Goal: Information Seeking & Learning: Compare options

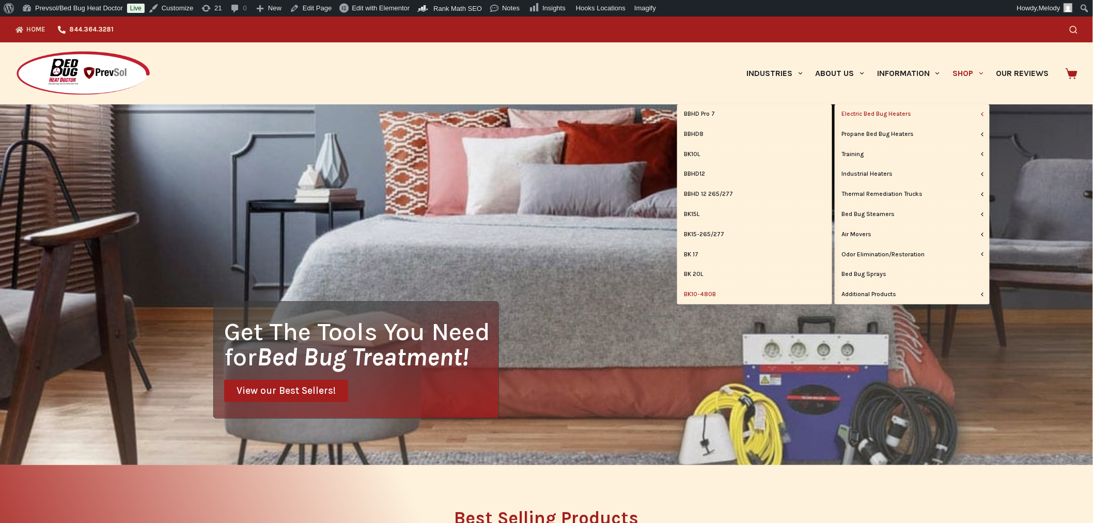
click at [710, 295] on link "BK10-480B" at bounding box center [754, 295] width 155 height 20
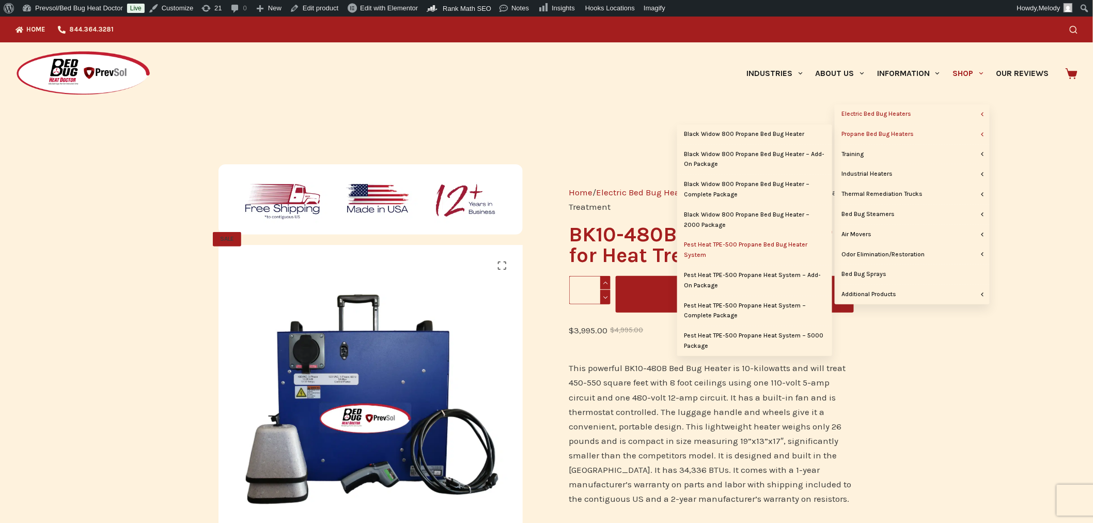
click at [741, 241] on link "Pest Heat TPE-500 Propane Bed Bug Heater System" at bounding box center [754, 250] width 155 height 30
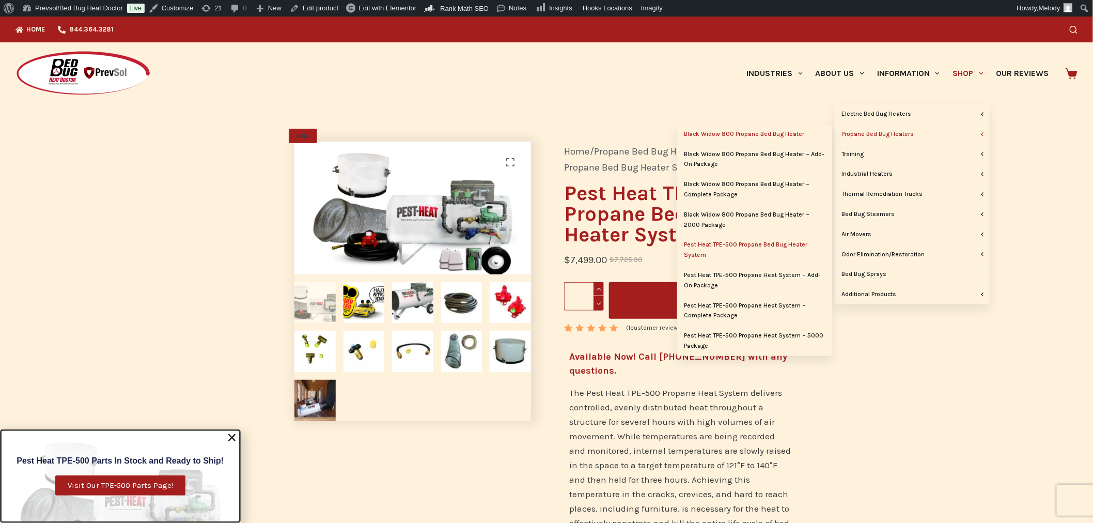
click at [766, 137] on link "Black Widow 800 Propane Bed Bug Heater" at bounding box center [754, 134] width 155 height 20
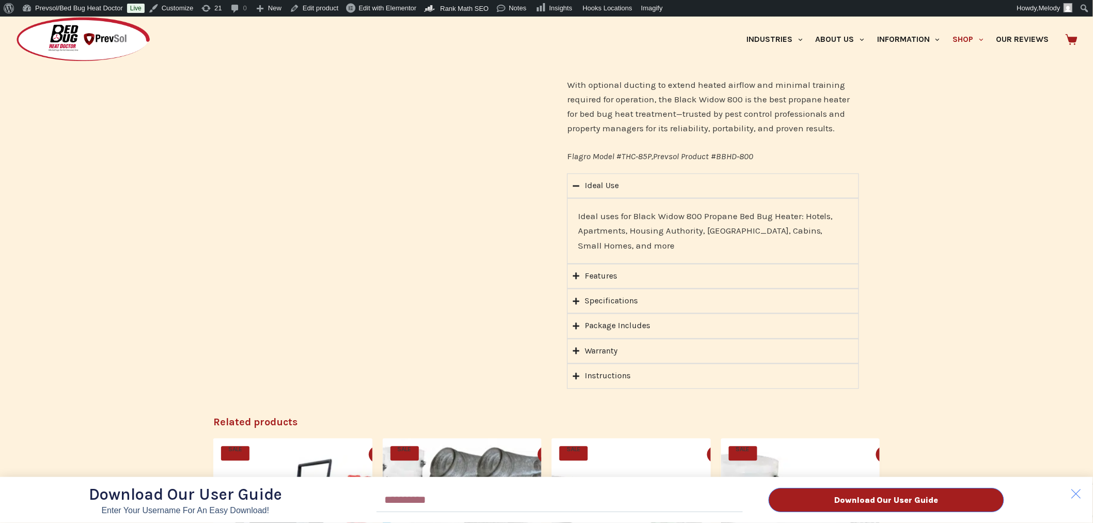
scroll to position [652, 0]
click at [602, 276] on div "Download Our User Guide Enter Your Username for an Easy Download! Email Downloa…" at bounding box center [546, 270] width 1093 height 506
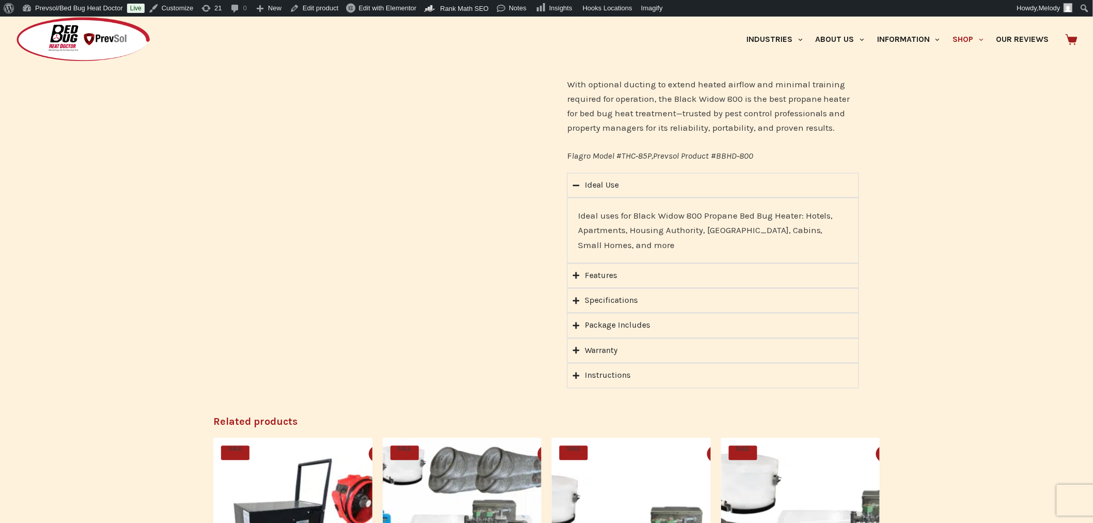
click at [580, 275] on icon "Accordion. Open links with Enter or Space, close with Escape, and navigate with…" at bounding box center [576, 275] width 7 height 7
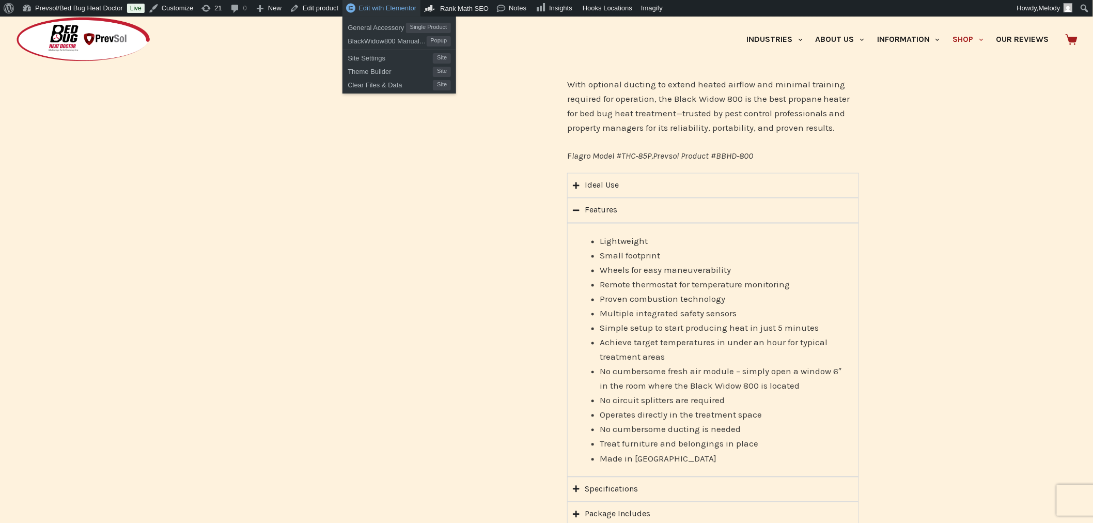
click at [374, 8] on span "Edit with Elementor" at bounding box center [387, 8] width 58 height 8
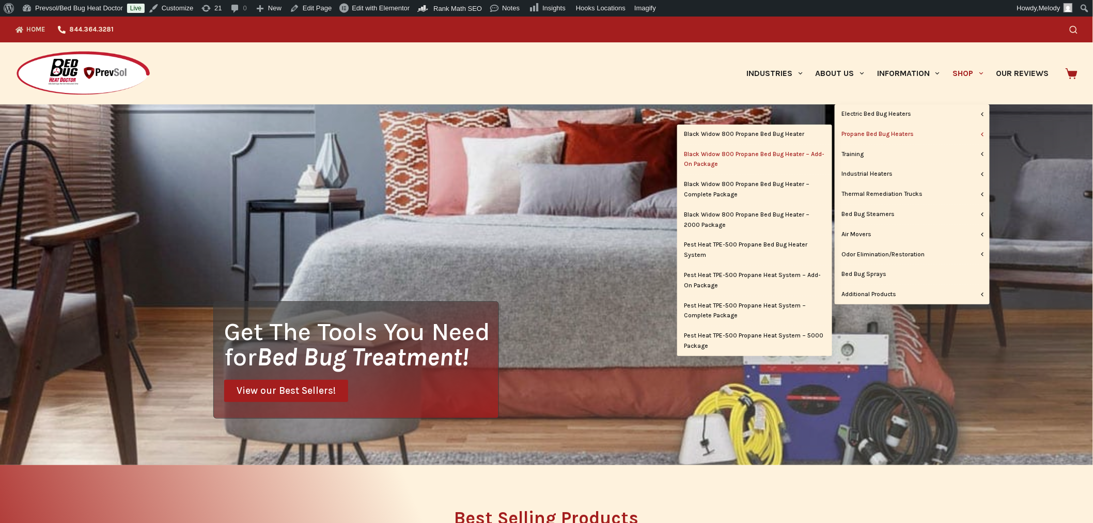
click at [757, 152] on link "Black Widow 800 Propane Bed Bug Heater – Add-On Package" at bounding box center [754, 160] width 155 height 30
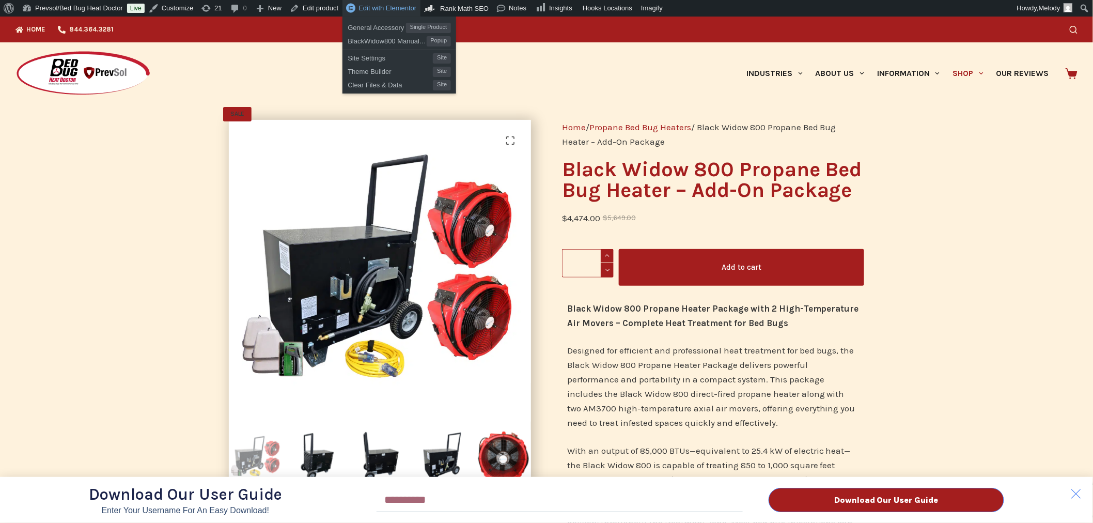
click at [390, 7] on span "Edit with Elementor" at bounding box center [387, 8] width 58 height 8
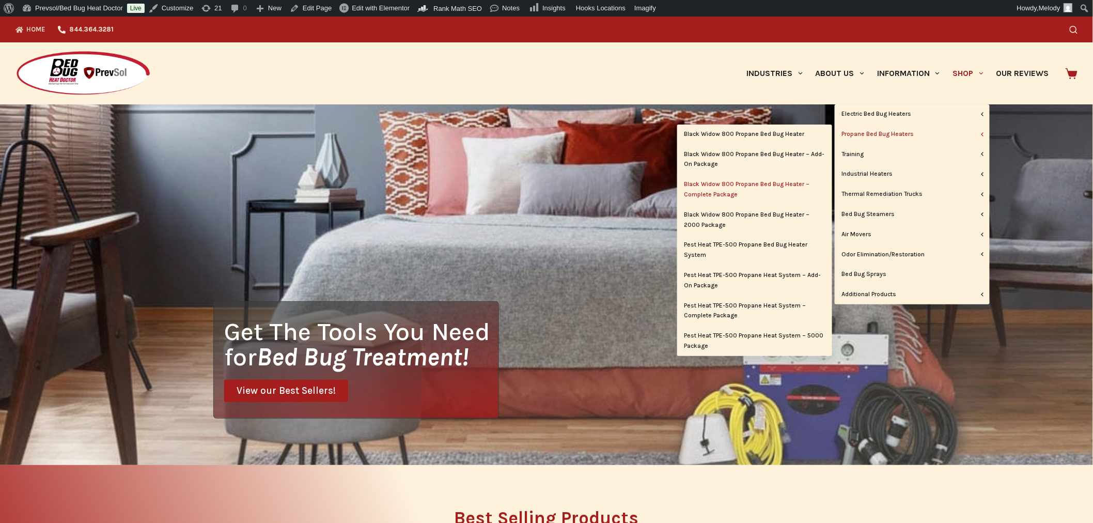
click at [742, 186] on link "Black Widow 800 Propane Bed Bug Heater – Complete Package" at bounding box center [754, 190] width 155 height 30
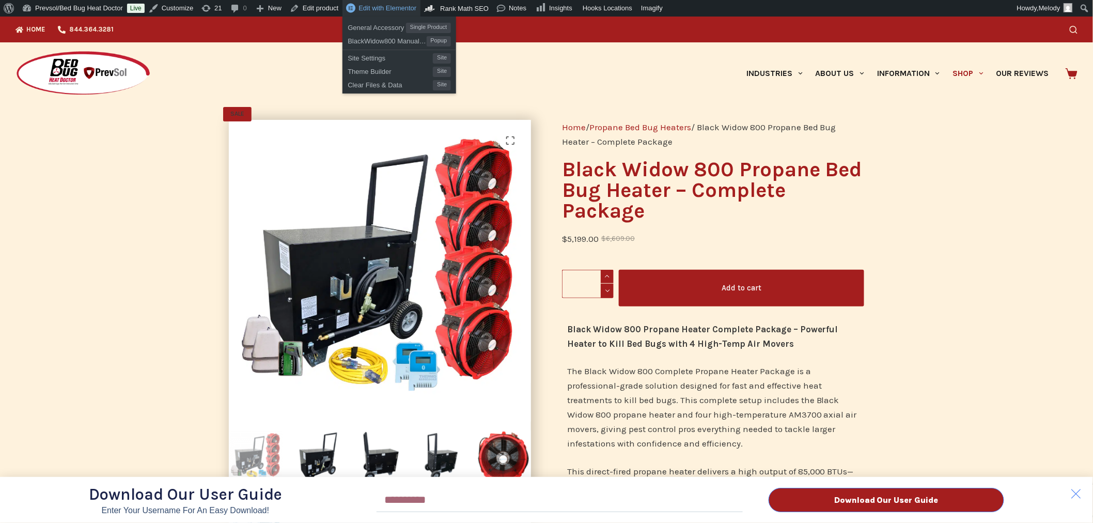
click at [358, 8] on span "Edit with Elementor" at bounding box center [387, 8] width 58 height 8
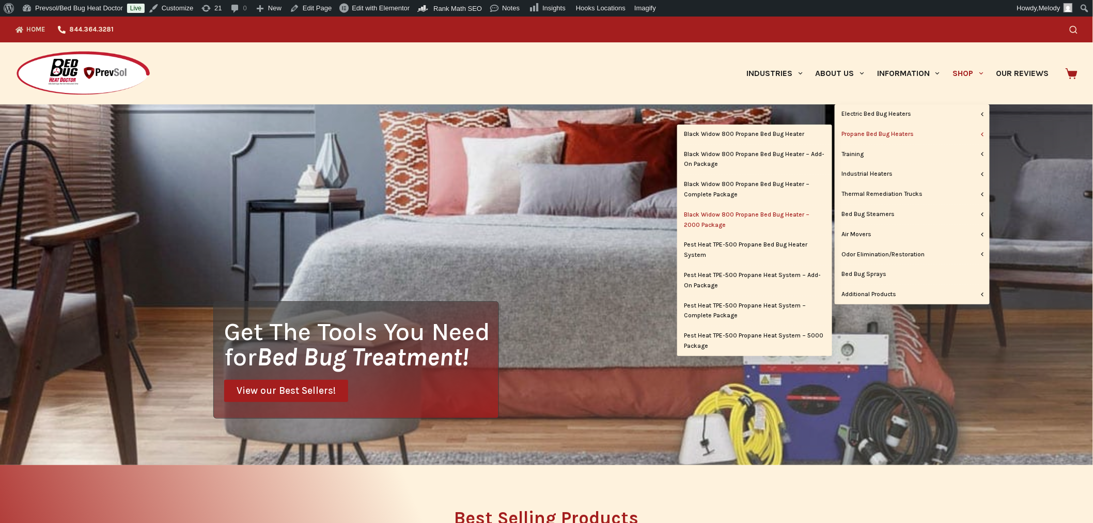
click at [712, 214] on link "Black Widow 800 Propane Bed Bug Heater – 2000 Package" at bounding box center [754, 220] width 155 height 30
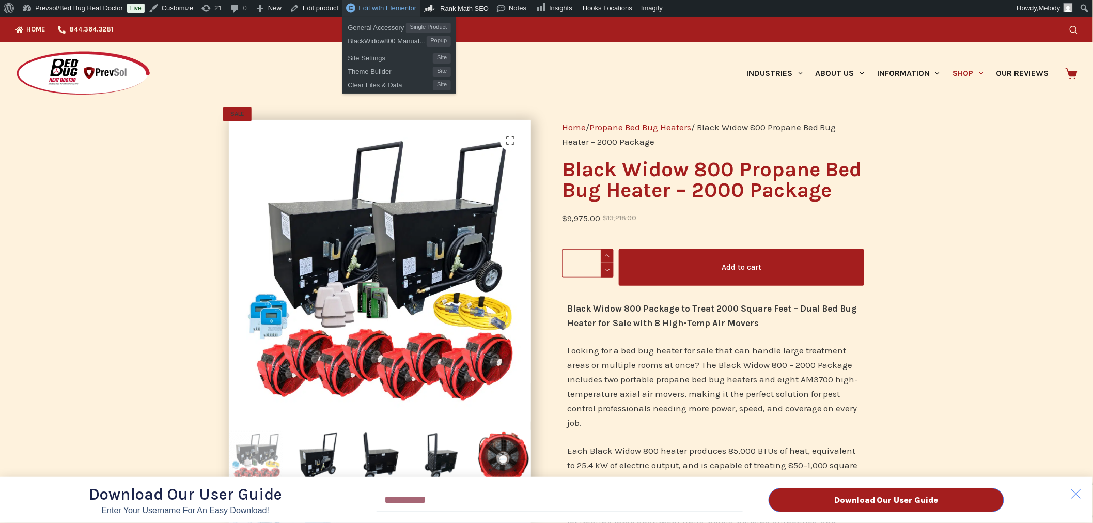
click at [389, 11] on span "Edit with Elementor" at bounding box center [387, 8] width 58 height 8
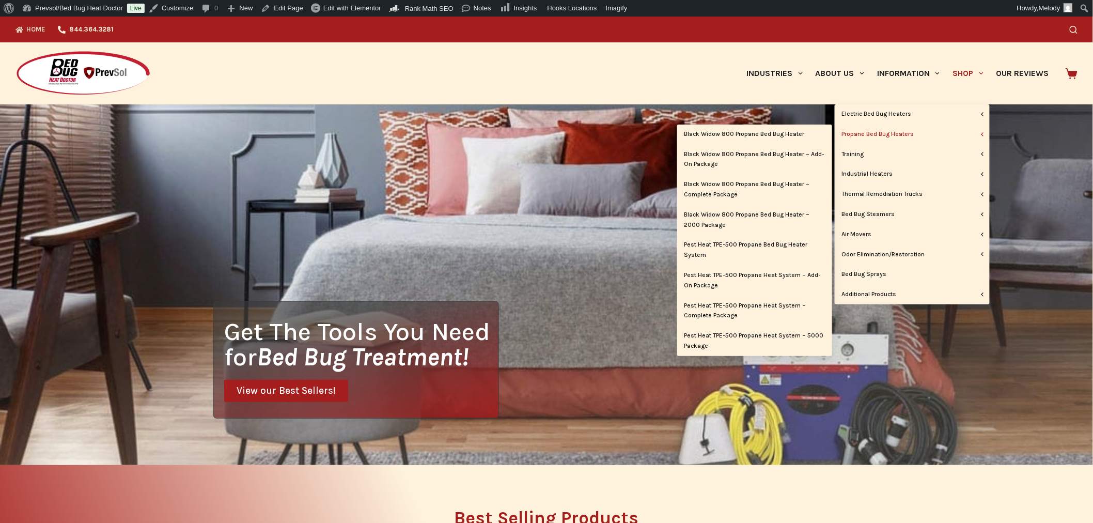
click at [905, 133] on link "Propane Bed Bug Heaters" at bounding box center [912, 134] width 155 height 20
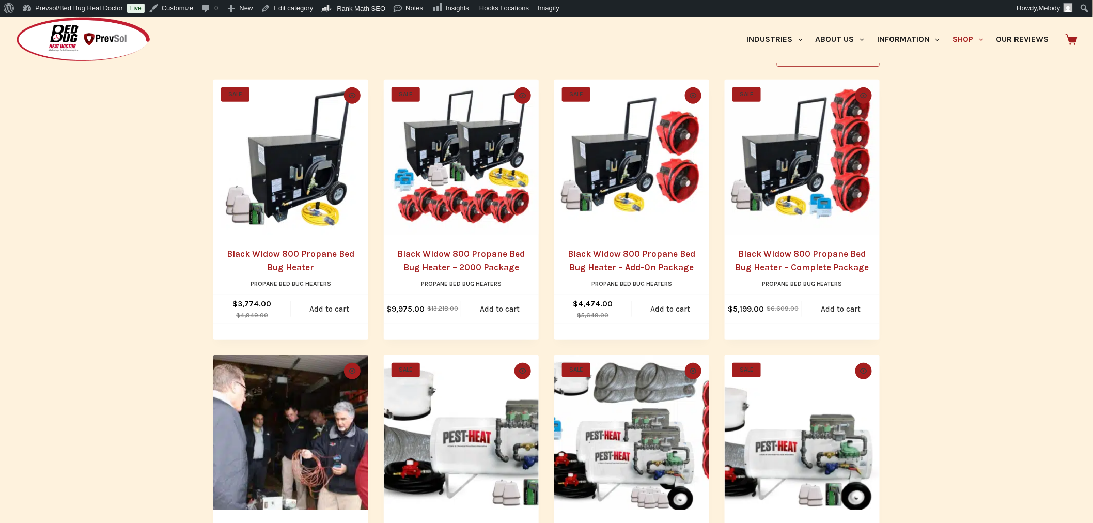
scroll to position [218, 0]
click at [332, 147] on img "Black Widow 800 Propane Bed Bug Heater" at bounding box center [290, 157] width 155 height 155
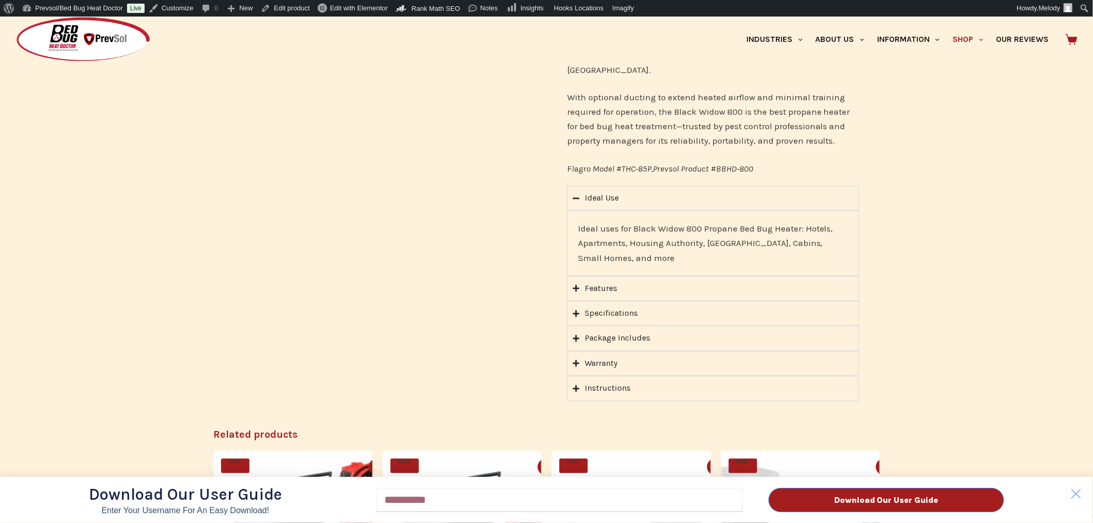
scroll to position [640, 0]
click at [591, 287] on div "Download Our User Guide Enter Your Username for an Easy Download! Email Downloa…" at bounding box center [546, 270] width 1093 height 506
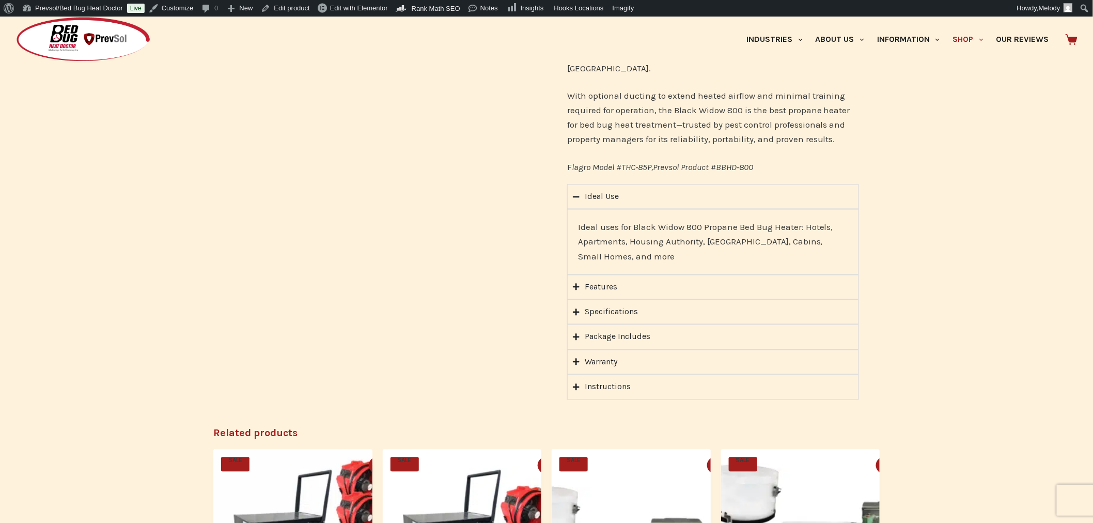
click at [576, 286] on icon "Accordion. Open links with Enter or Space, close with Escape, and navigate with…" at bounding box center [576, 287] width 7 height 7
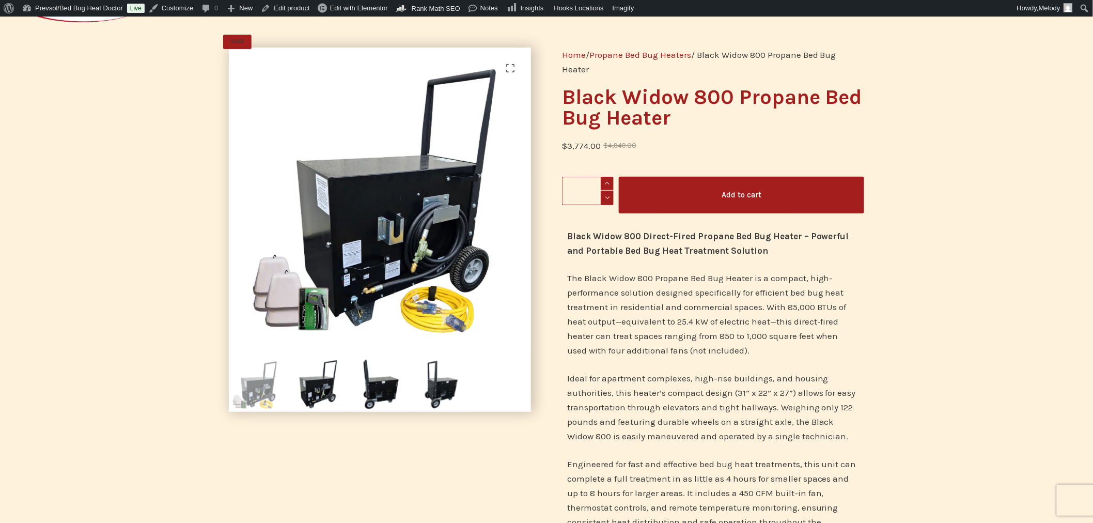
scroll to position [0, 0]
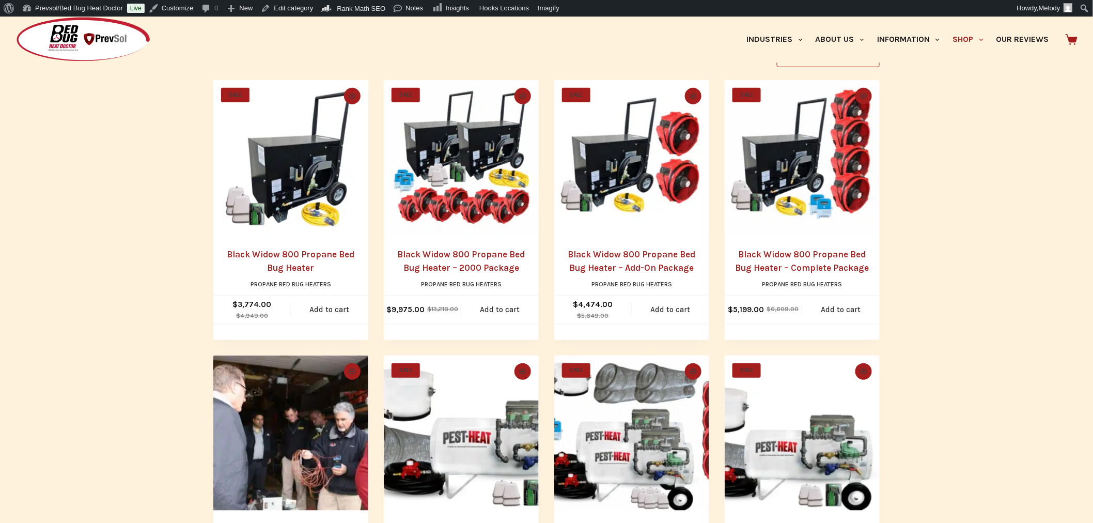
click at [451, 163] on img "Black Widow 800 Propane Bed Bug Heater - 2000 Package" at bounding box center [461, 157] width 155 height 155
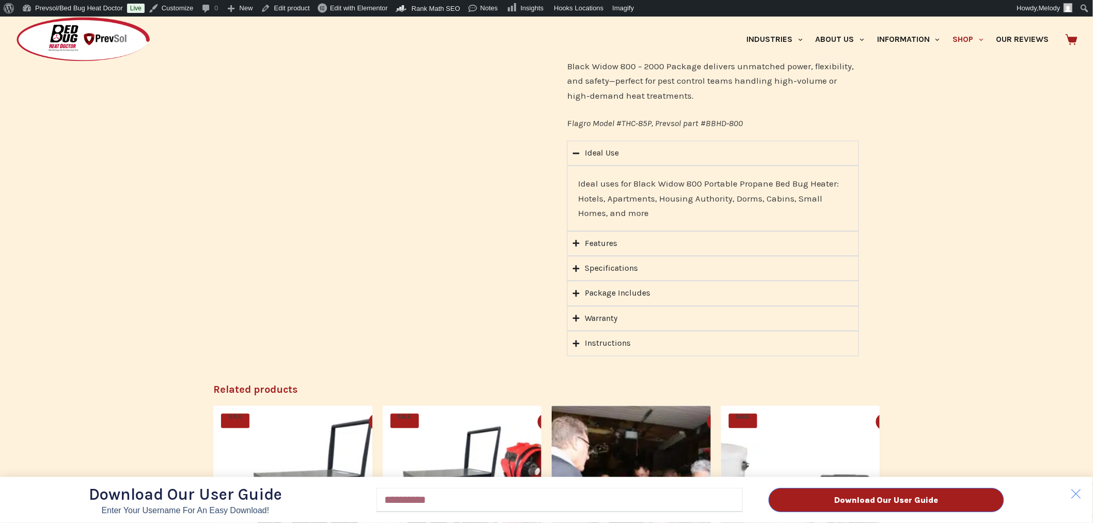
scroll to position [937, 0]
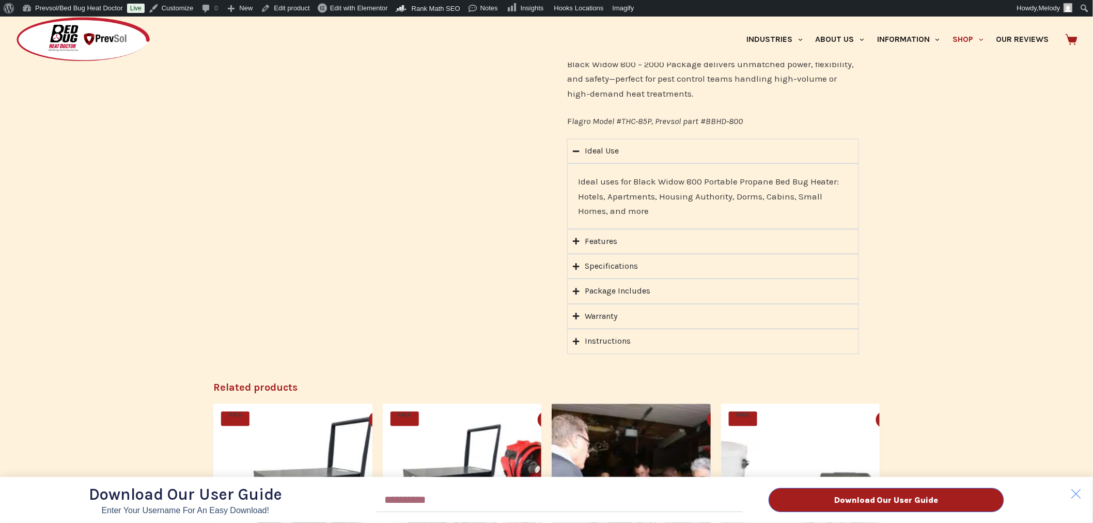
click at [577, 238] on div "Download Our User Guide Enter Your Username for an Easy Download! Email Downloa…" at bounding box center [546, 270] width 1093 height 506
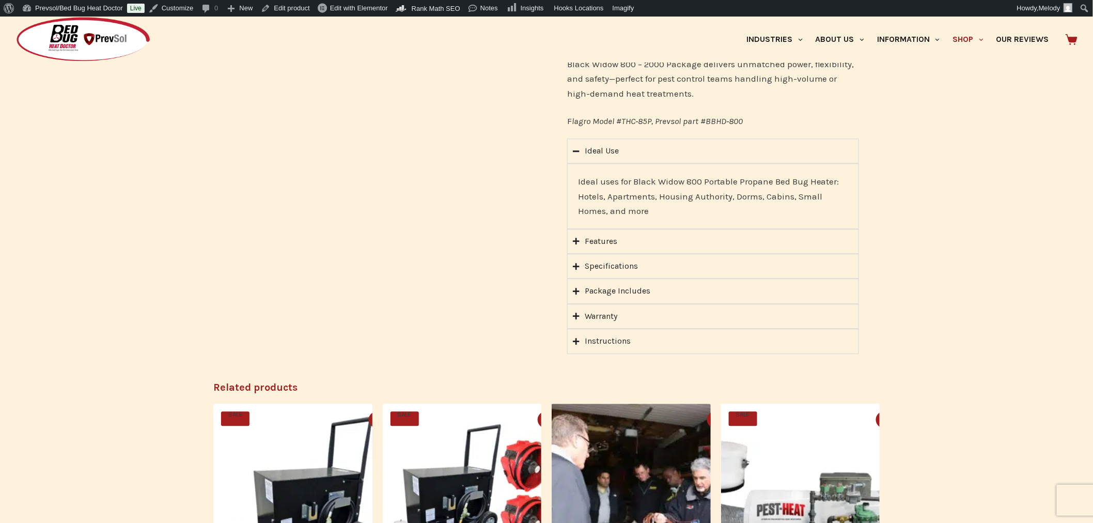
click at [577, 238] on icon "Accordion. Open links with Enter or Space, close with Escape, and navigate with…" at bounding box center [576, 241] width 7 height 8
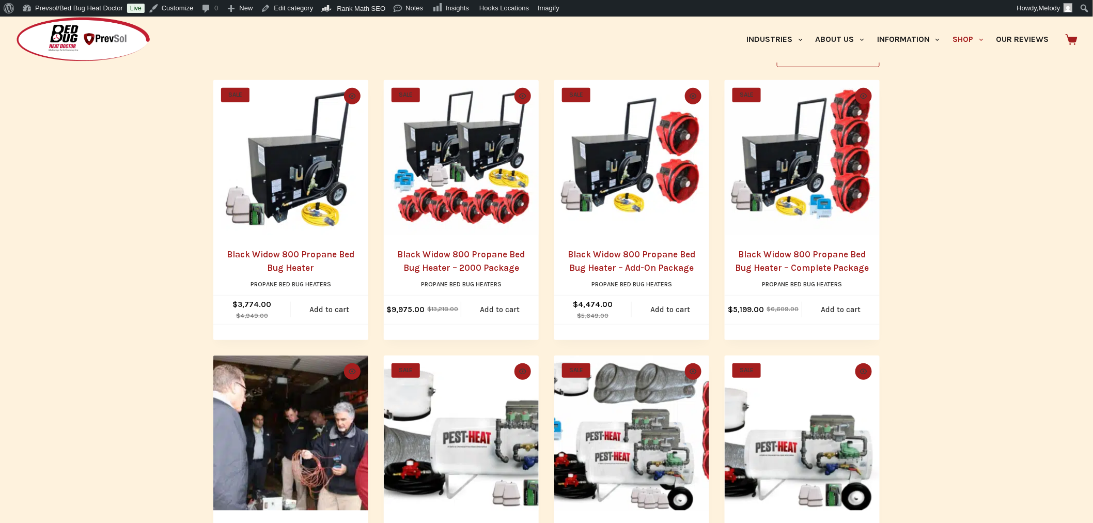
click at [612, 180] on img "Black Widow 800 Propane Bed Bug Heater - Add-On Package" at bounding box center [631, 157] width 155 height 155
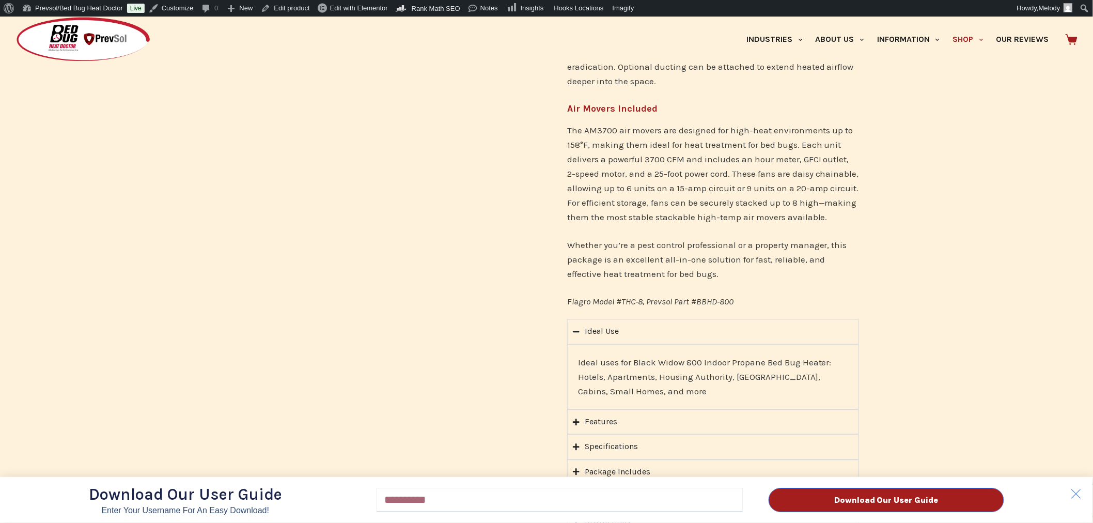
scroll to position [786, 0]
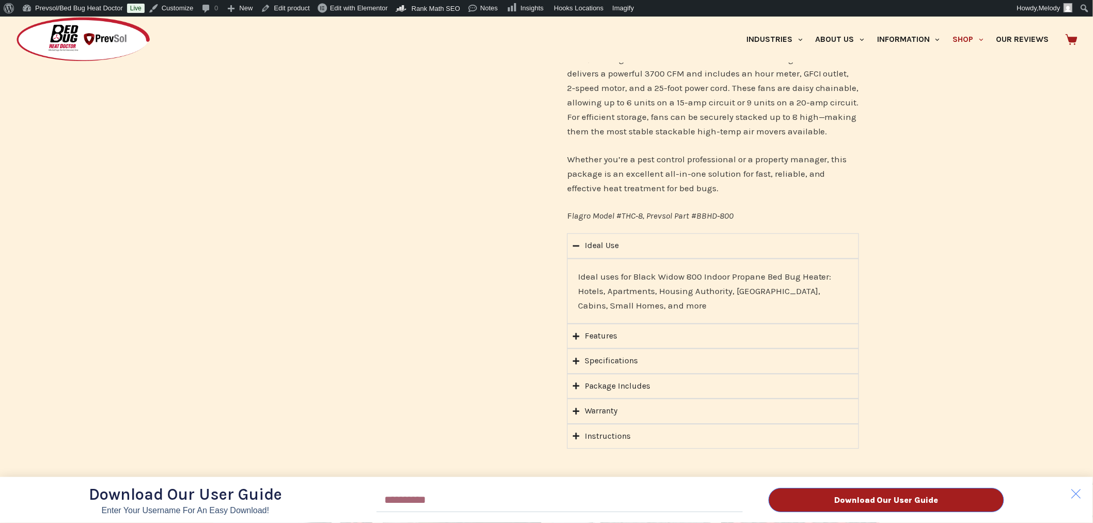
click at [575, 320] on div "Download Our User Guide Enter Your Username for an Easy Download! Email Downloa…" at bounding box center [546, 270] width 1093 height 506
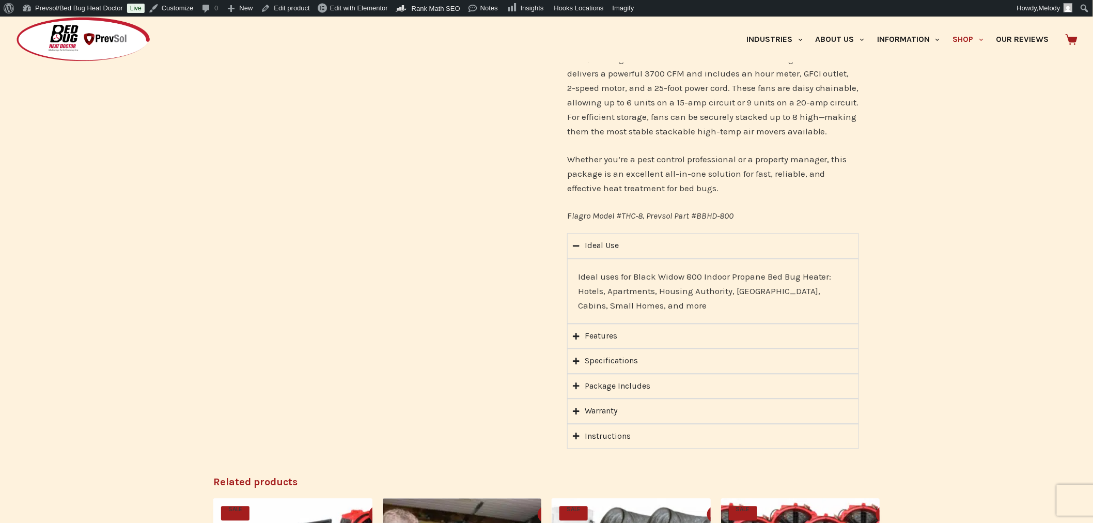
click at [575, 320] on body "About WordPress About WordPress Get Involved [DOMAIN_NAME] Documentation Learn …" at bounding box center [546, 285] width 1093 height 2109
click at [575, 333] on icon "Accordion. Open links with Enter or Space, close with Escape, and navigate with…" at bounding box center [576, 337] width 7 height 8
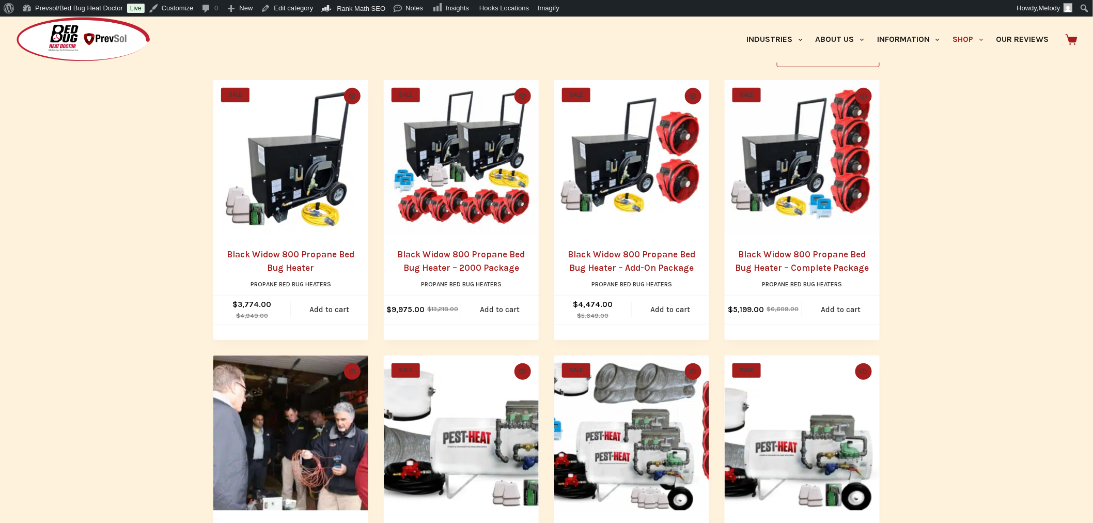
click at [751, 165] on img "Black Widow 800 Propane Bed Bug Heater - Complete Package" at bounding box center [802, 157] width 155 height 155
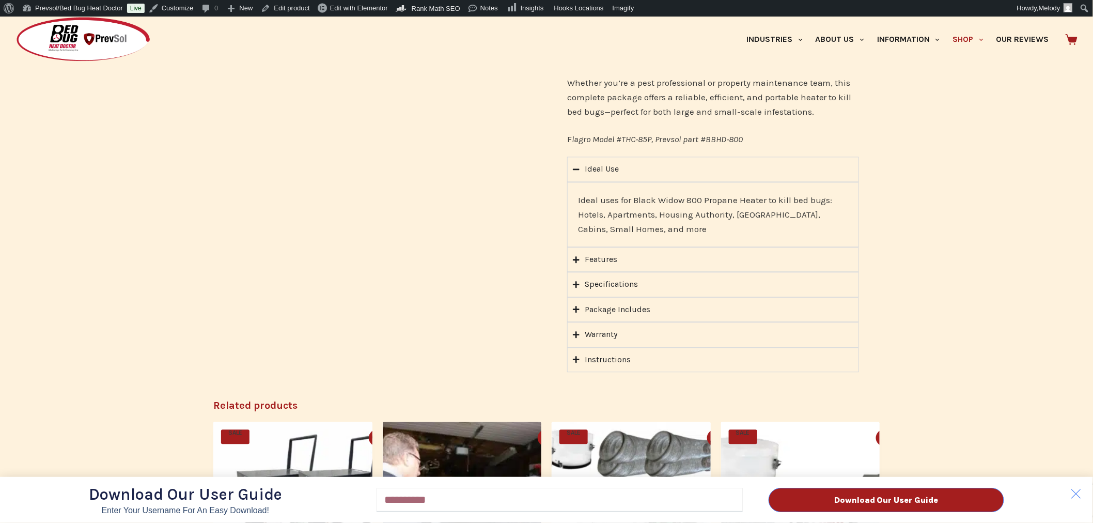
scroll to position [870, 0]
click at [575, 246] on div "Download Our User Guide Enter Your Username for an Easy Download! Email Downloa…" at bounding box center [546, 270] width 1093 height 506
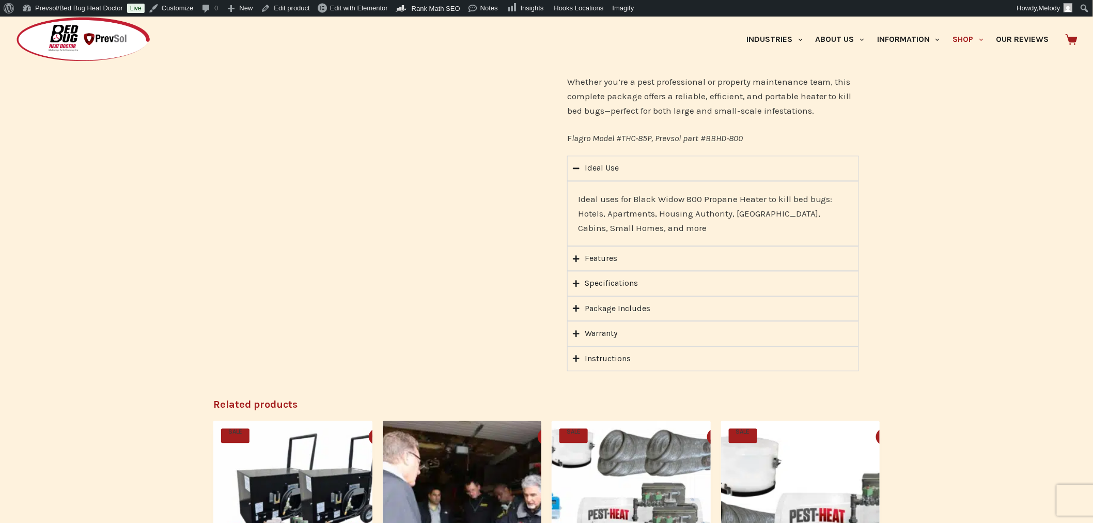
click at [575, 246] on body "About WordPress About WordPress Get Involved WordPress.org Documentation Learn …" at bounding box center [546, 204] width 1093 height 2115
click at [576, 255] on icon "Accordion. Open links with Enter or Space, close with Escape, and navigate with…" at bounding box center [576, 258] width 7 height 7
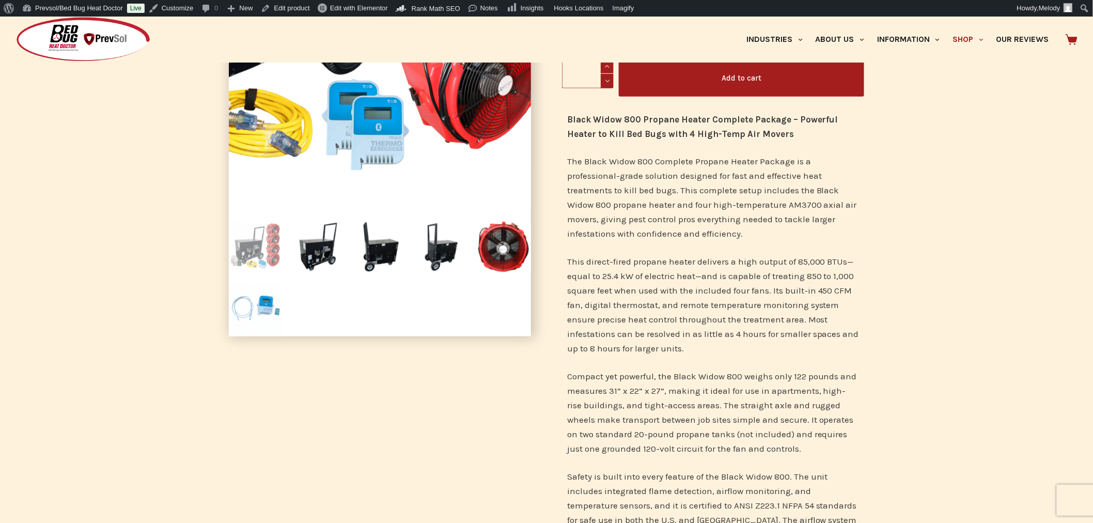
scroll to position [0, 0]
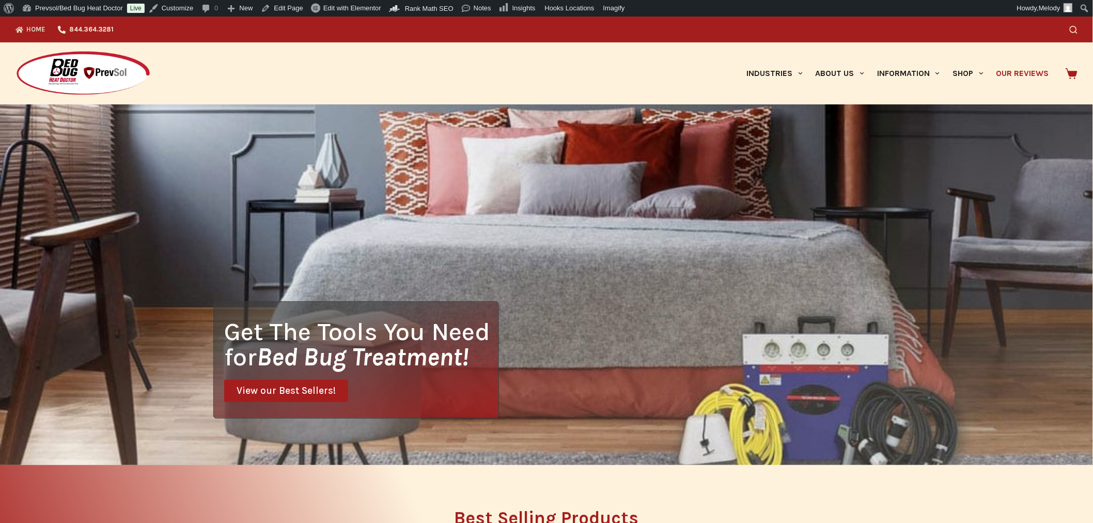
click at [1041, 72] on link "Our Reviews" at bounding box center [1023, 73] width 66 height 62
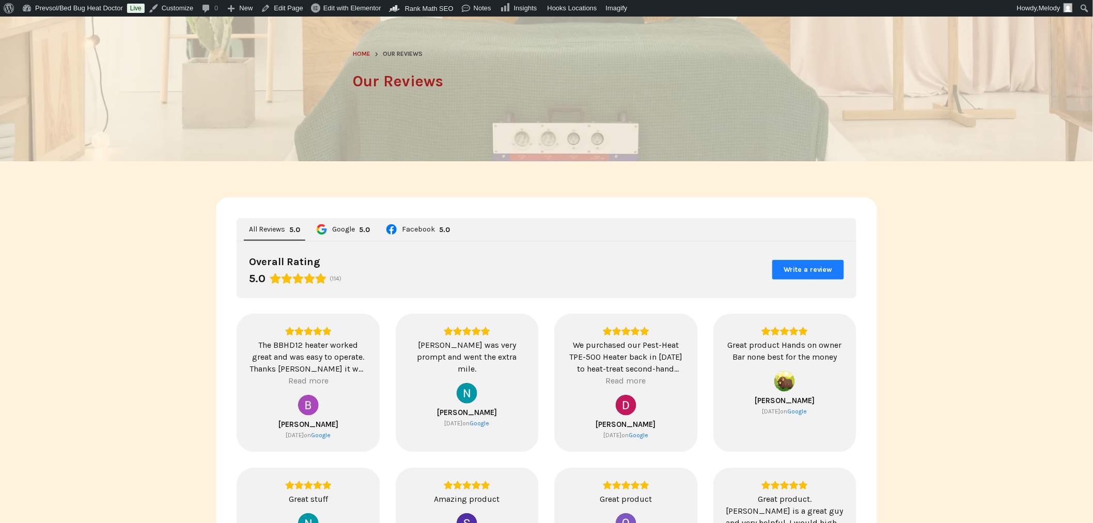
scroll to position [125, 0]
